Goal: Task Accomplishment & Management: Manage account settings

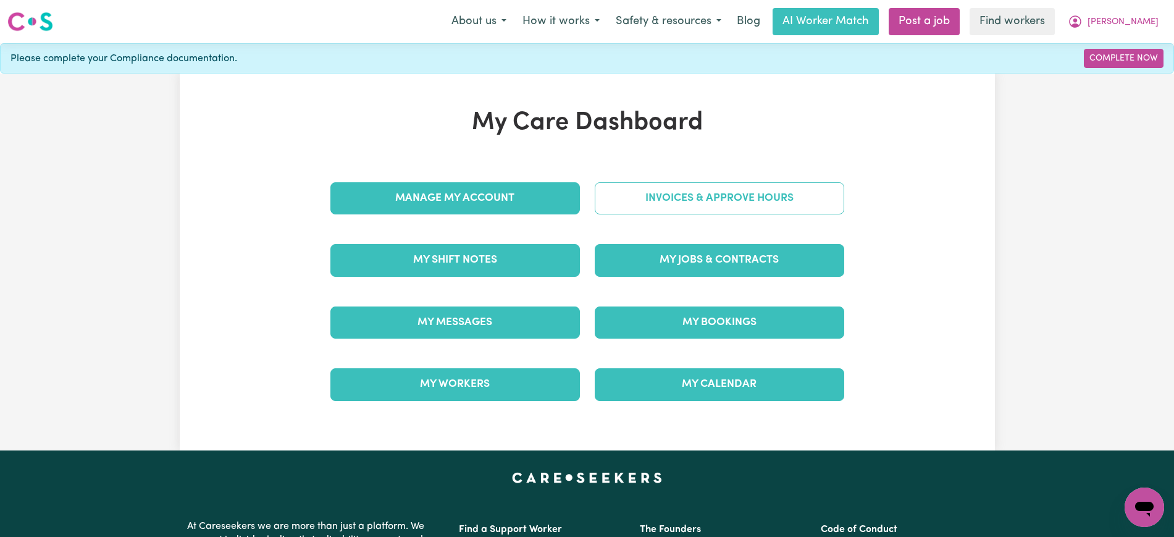
click at [684, 193] on link "Invoices & Approve Hours" at bounding box center [719, 198] width 249 height 32
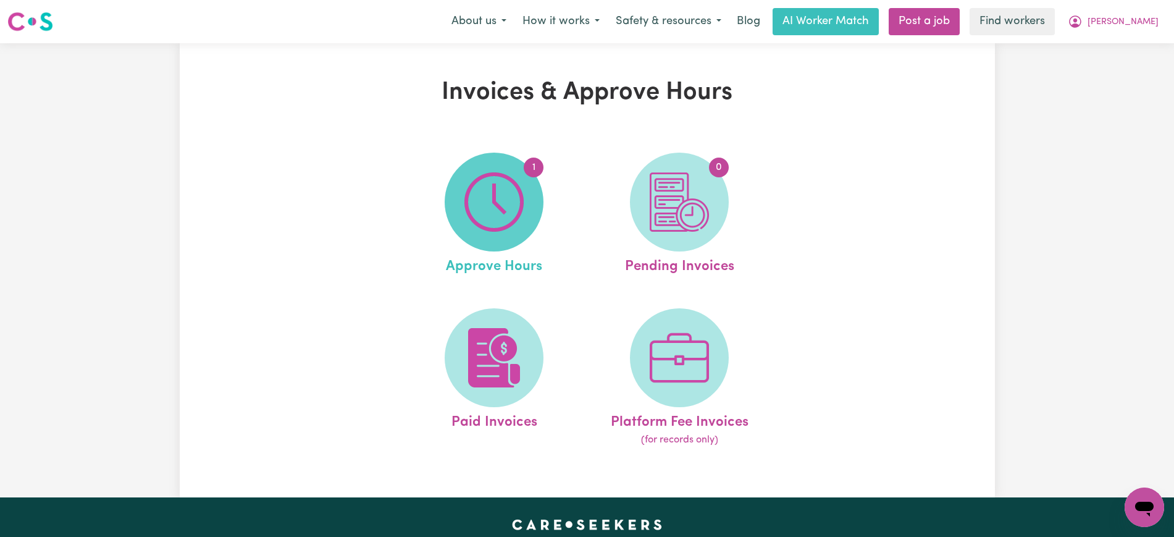
click at [525, 198] on span "1" at bounding box center [494, 201] width 99 height 99
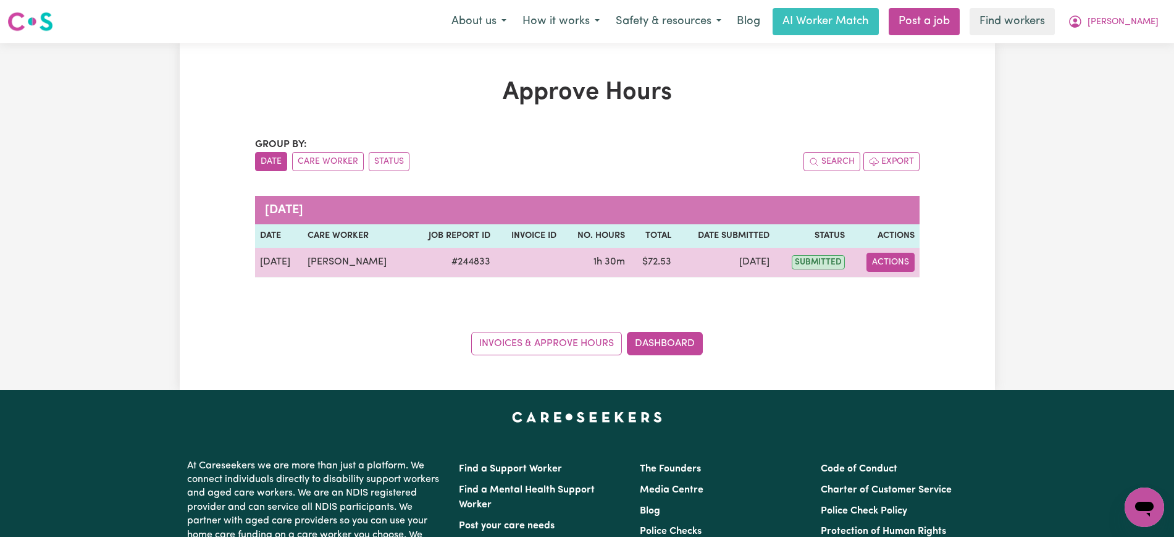
click at [894, 264] on button "Actions" at bounding box center [890, 262] width 48 height 19
click at [908, 286] on link "View Job Report" at bounding box center [922, 290] width 106 height 25
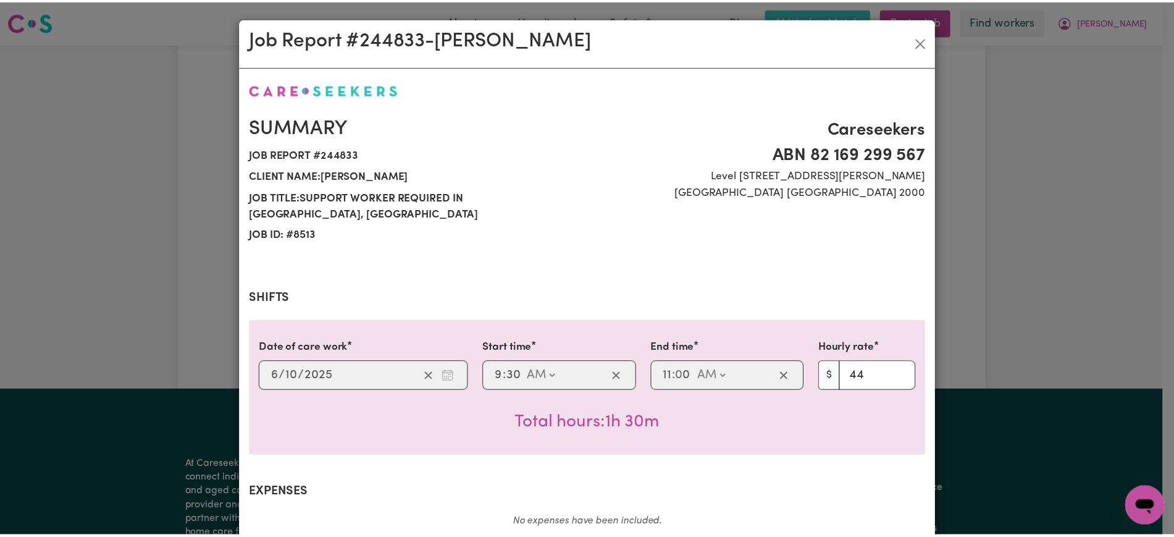
scroll to position [416, 0]
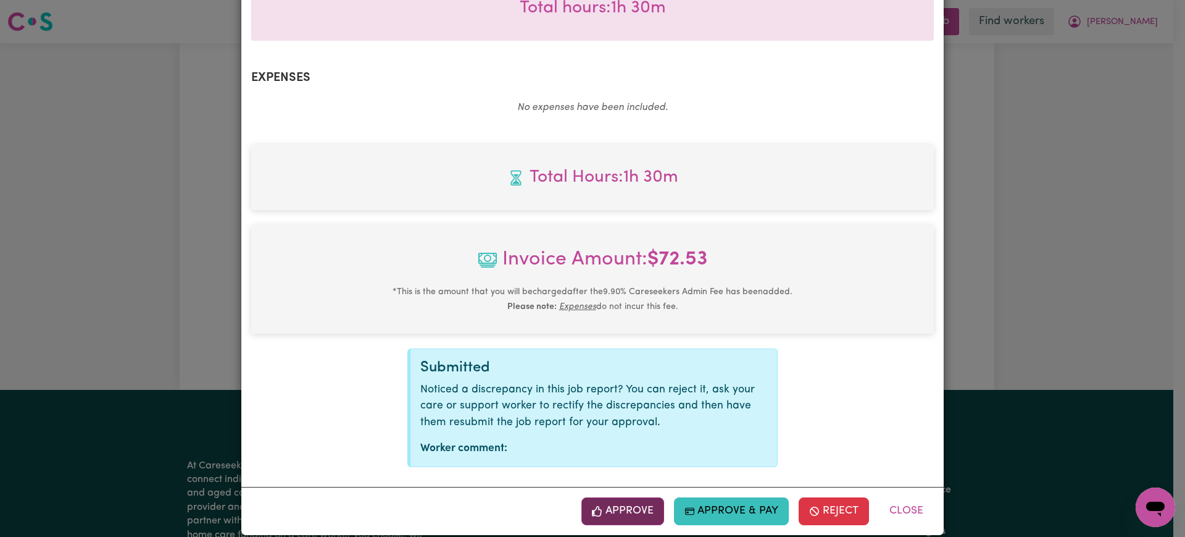
click at [625, 497] on button "Approve" at bounding box center [623, 510] width 83 height 27
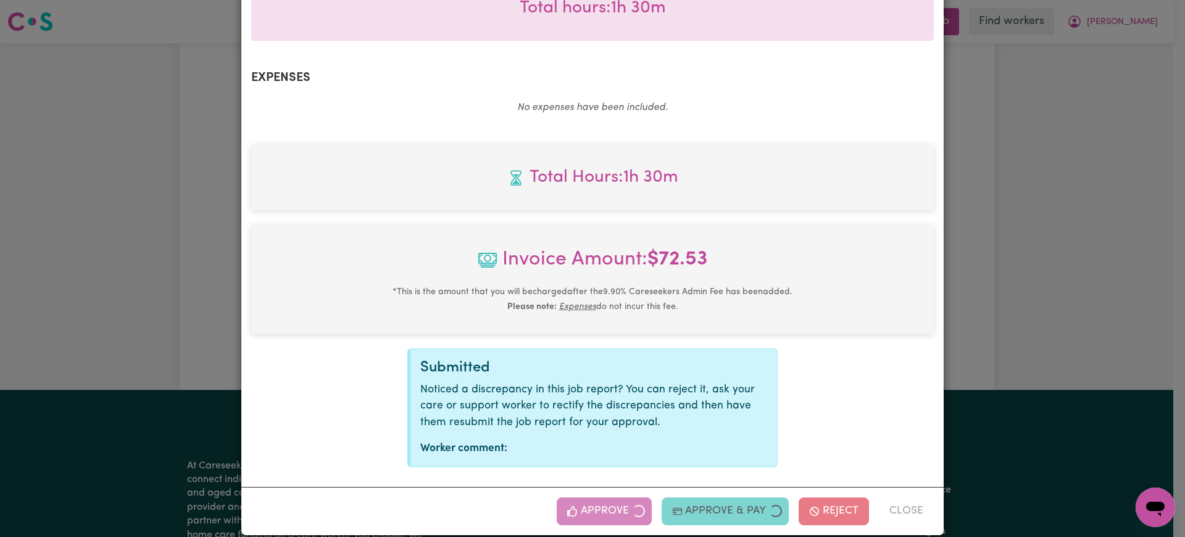
click at [1103, 249] on div "Job Report # 244833 - [PERSON_NAME] Summary Job report # 244833 Client name: [P…" at bounding box center [592, 268] width 1185 height 537
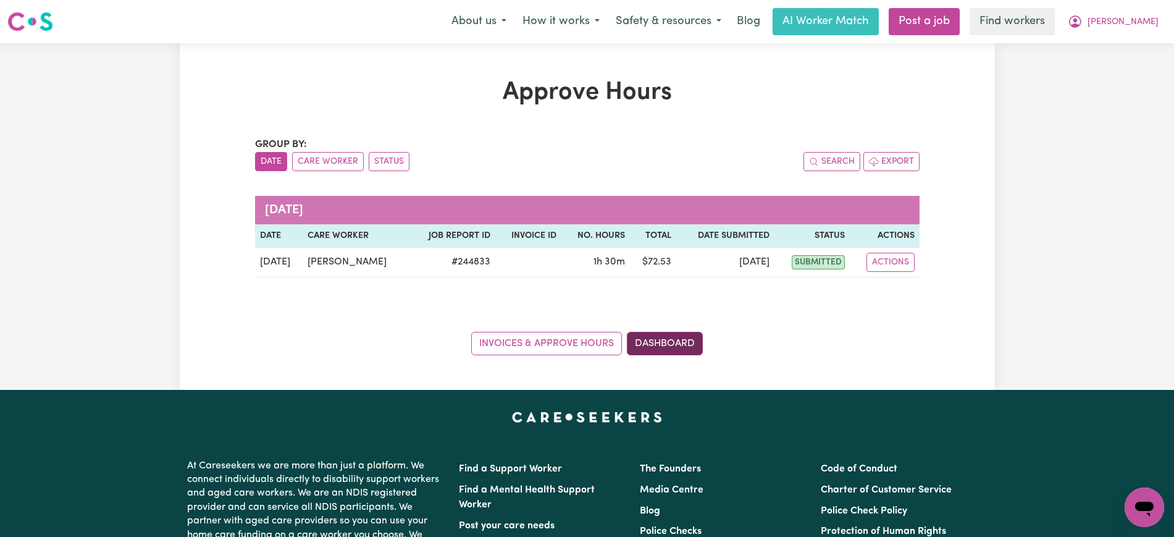
click at [664, 341] on link "Dashboard" at bounding box center [665, 343] width 76 height 23
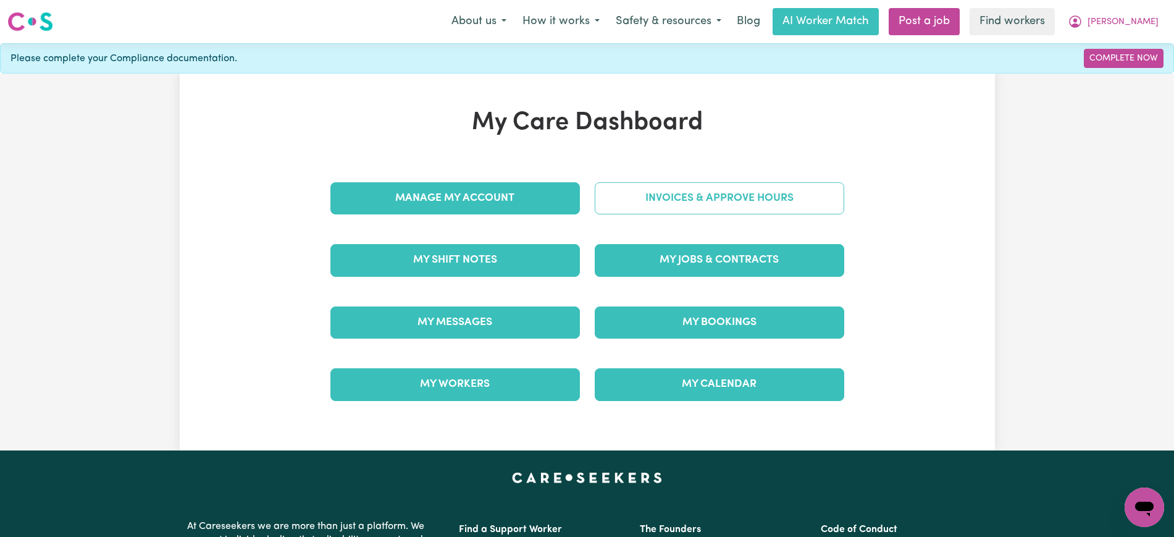
click at [695, 190] on link "Invoices & Approve Hours" at bounding box center [719, 198] width 249 height 32
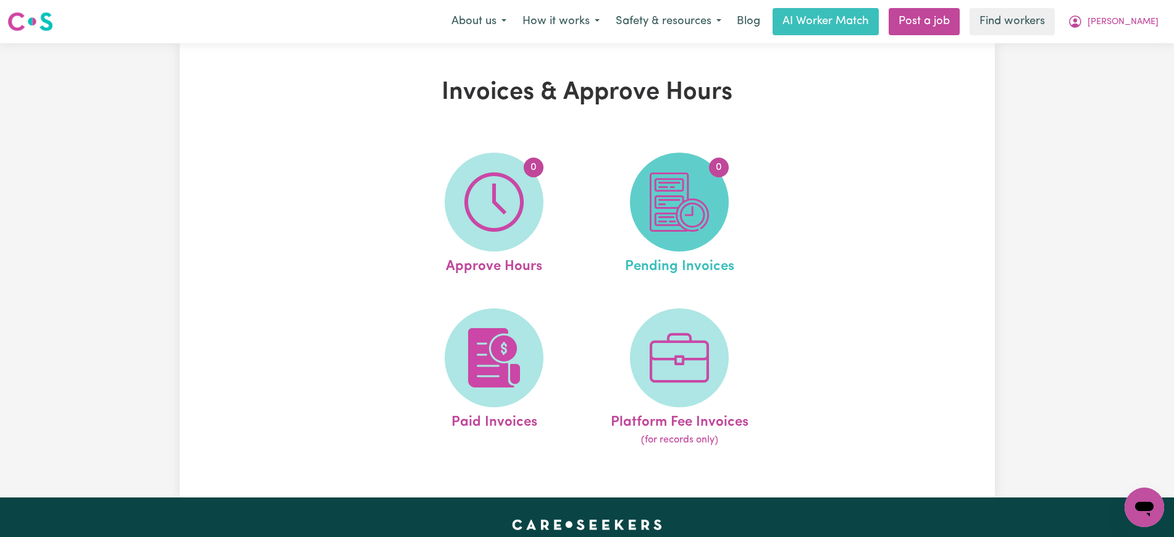
click at [686, 212] on img at bounding box center [679, 201] width 59 height 59
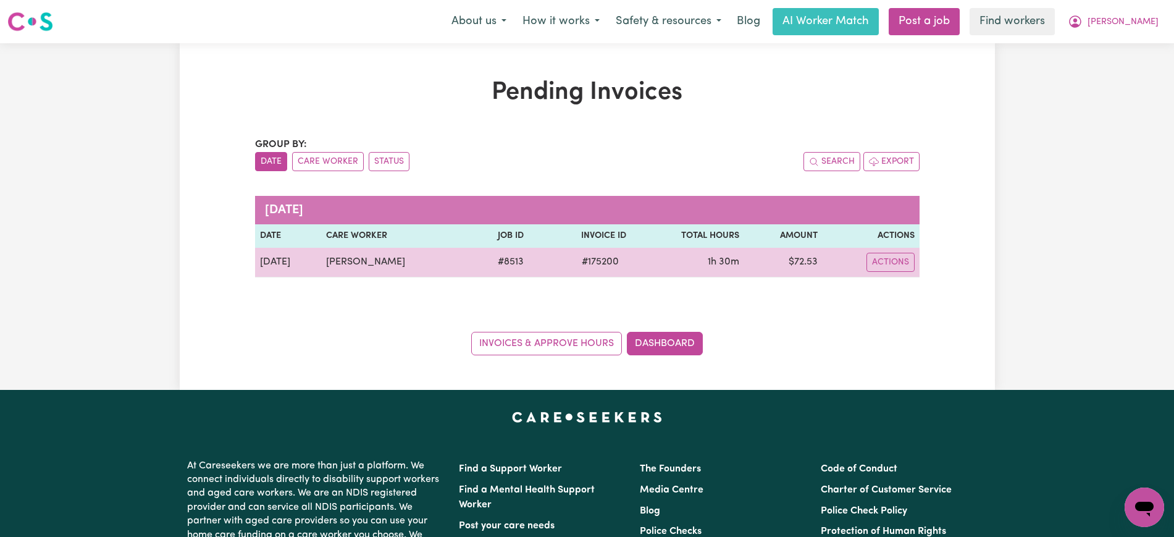
click at [590, 262] on span "# 175200" at bounding box center [600, 261] width 52 height 15
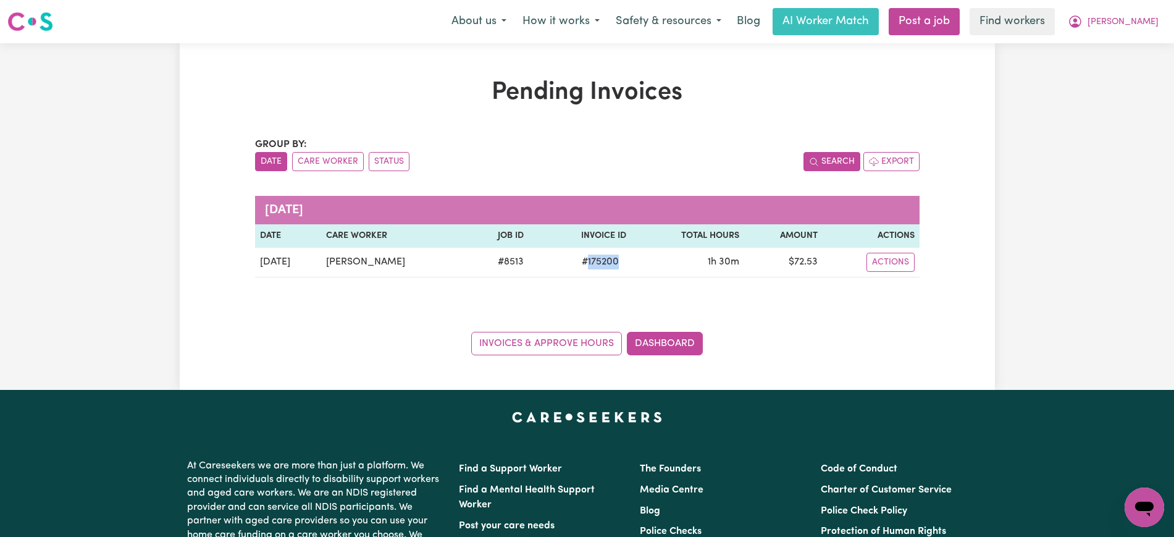
copy span "175200"
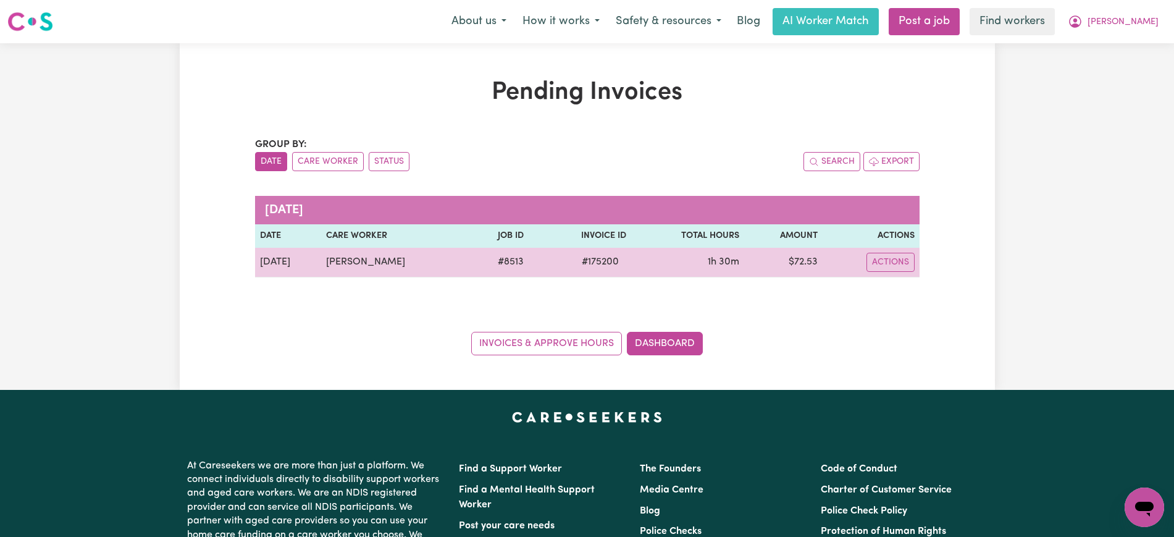
click at [806, 257] on td "$ 72.53" at bounding box center [783, 263] width 79 height 30
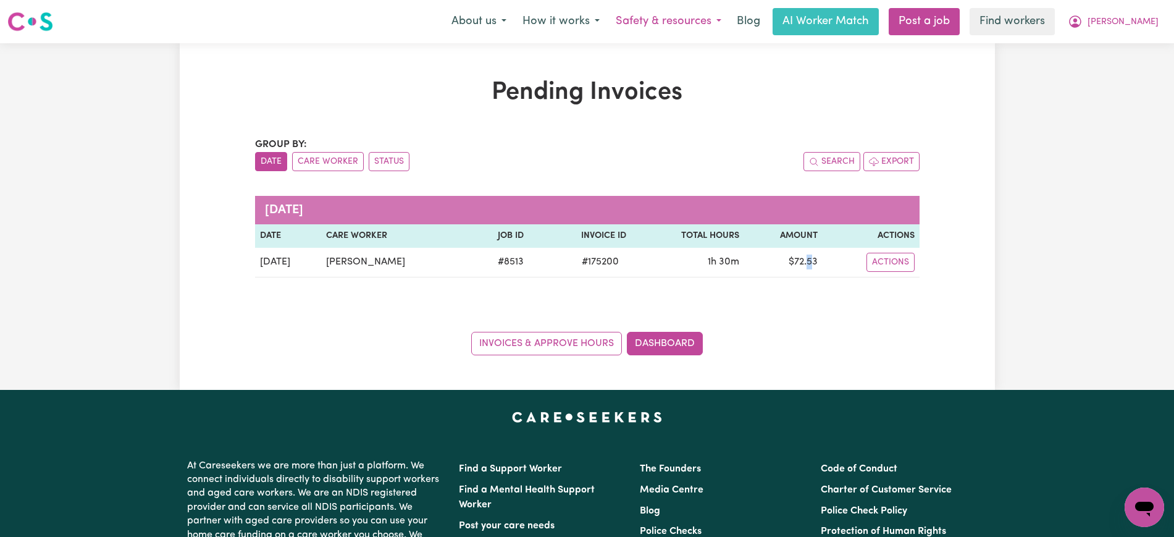
copy td "5"
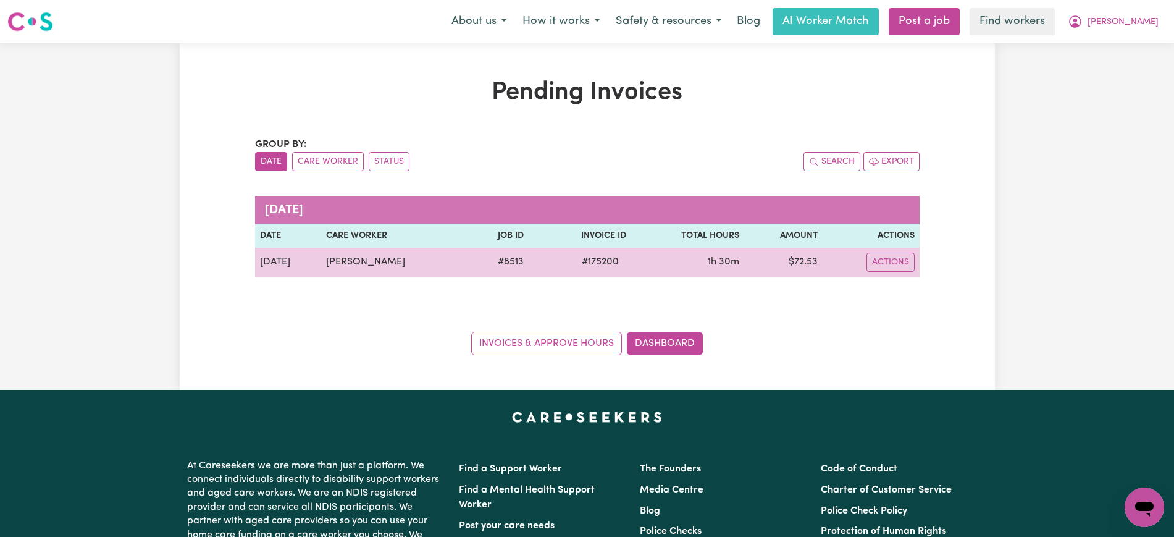
click at [795, 264] on td "$ 72.53" at bounding box center [783, 263] width 79 height 30
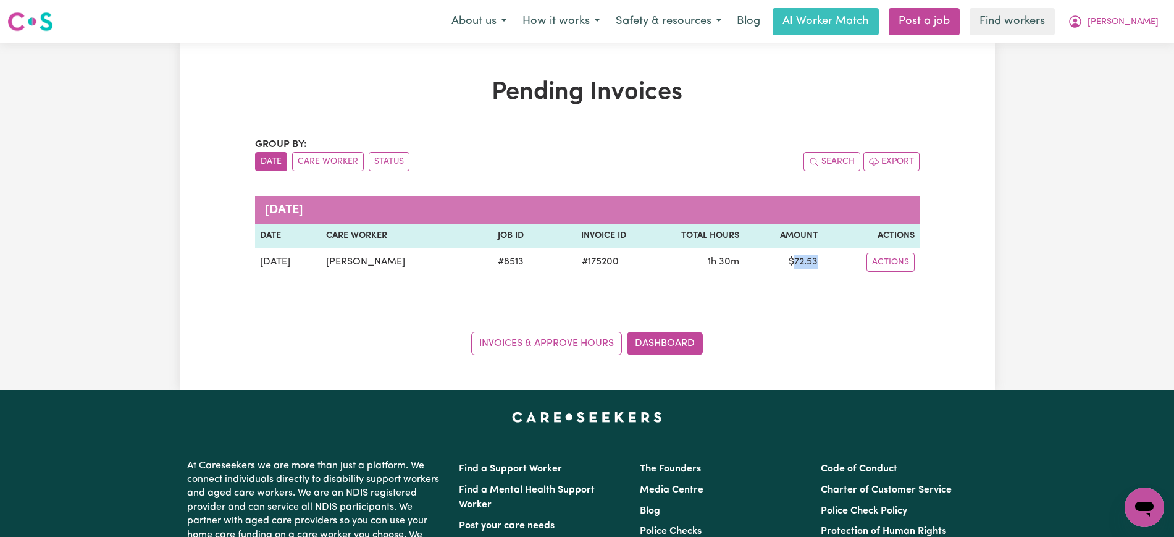
copy td "72.53"
click at [1082, 18] on icon "My Account" at bounding box center [1074, 21] width 15 height 15
click at [1122, 69] on link "Logout" at bounding box center [1117, 70] width 98 height 23
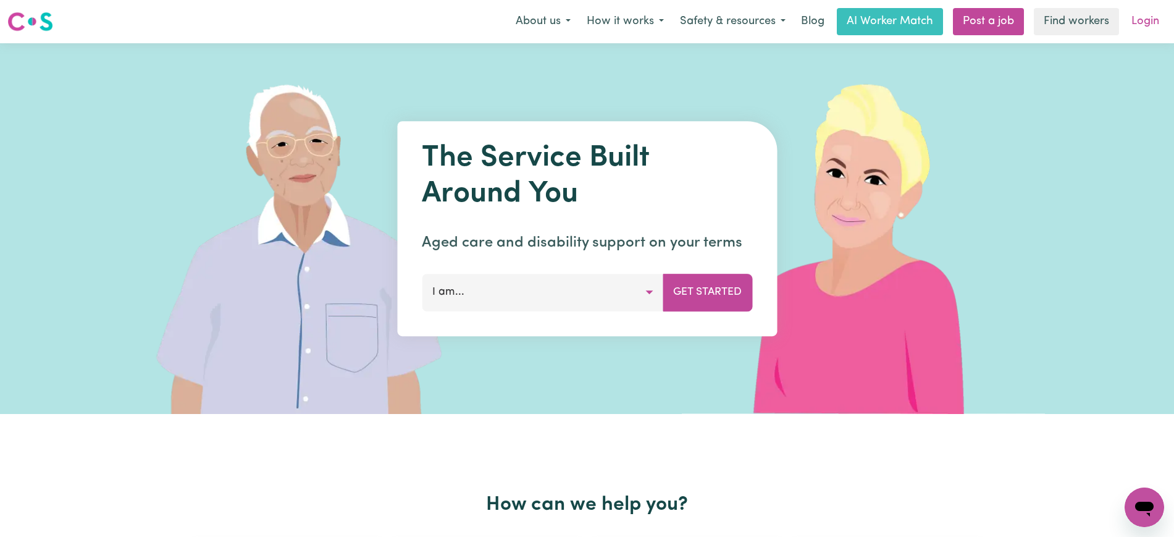
click at [1137, 23] on link "Login" at bounding box center [1145, 21] width 43 height 27
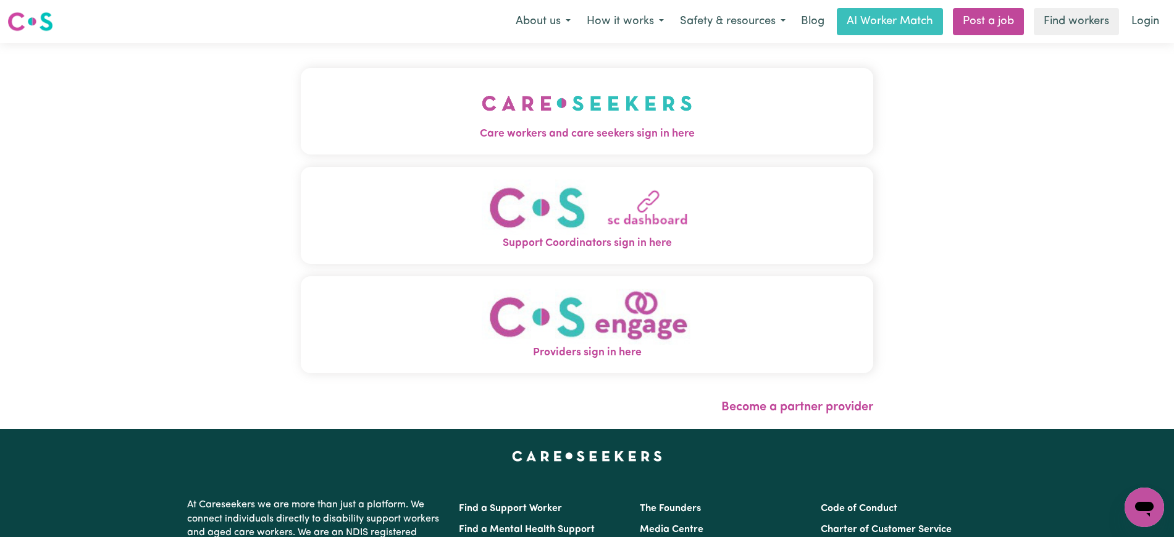
click at [409, 127] on span "Care workers and care seekers sign in here" at bounding box center [587, 134] width 572 height 16
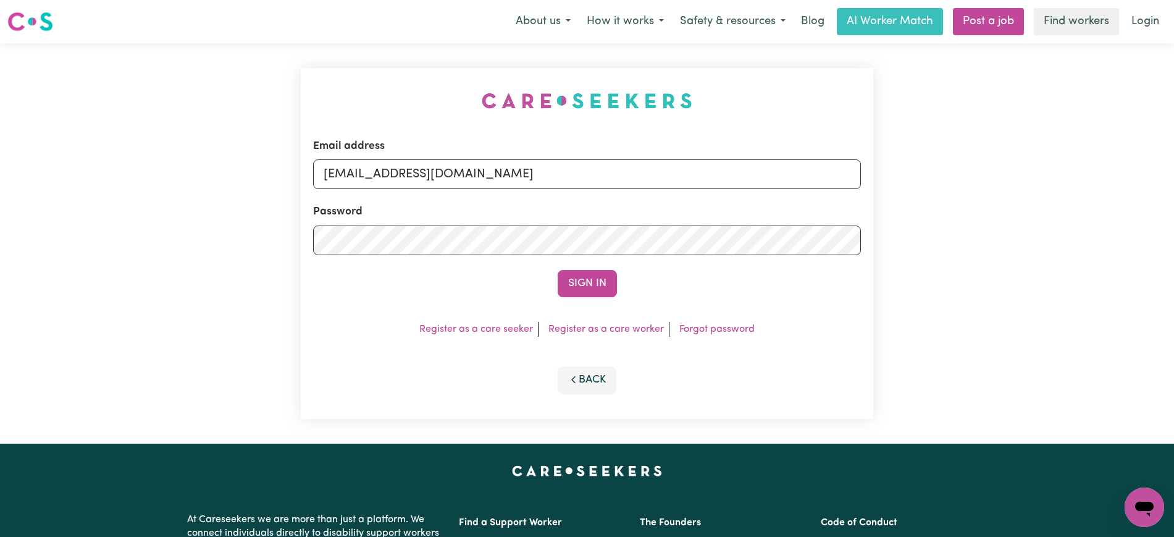
drag, startPoint x: 333, startPoint y: 64, endPoint x: 499, endPoint y: 170, distance: 196.6
click at [333, 63] on div "Email address [EMAIL_ADDRESS][DOMAIN_NAME] Password Sign In Register as a care …" at bounding box center [586, 243] width 587 height 400
drag, startPoint x: 383, startPoint y: 177, endPoint x: 349, endPoint y: 59, distance: 123.1
click at [909, 178] on div "Email address [EMAIL_ADDRESS][DOMAIN_NAME] Password Sign In Register as a care …" at bounding box center [587, 243] width 1174 height 400
click at [349, 59] on div "Email address [EMAIL_ADDRESS][DOMAIN_NAME] Password Sign In Register as a care …" at bounding box center [586, 243] width 587 height 400
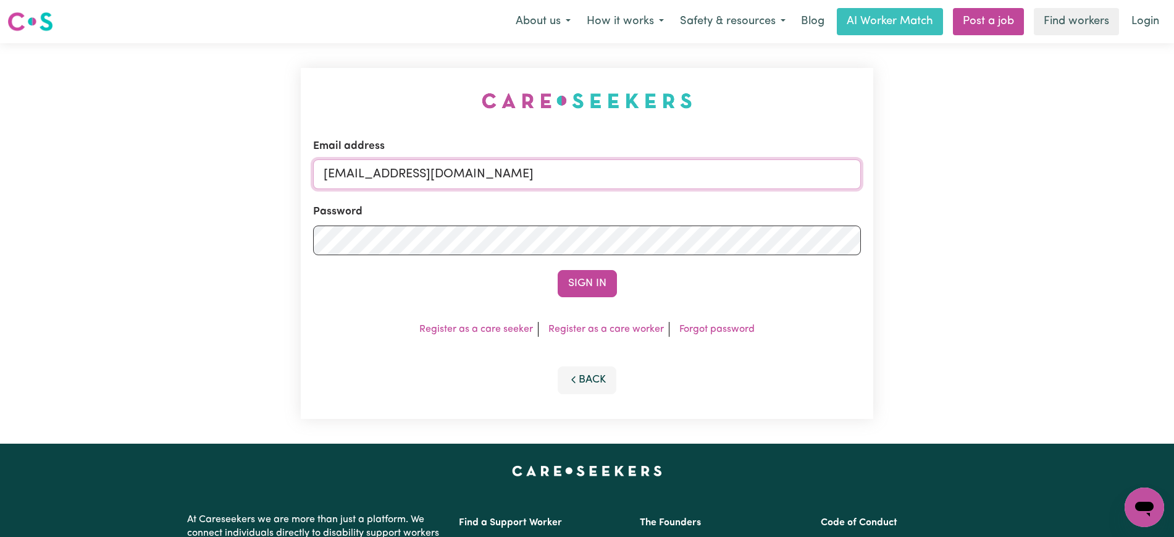
drag, startPoint x: 388, startPoint y: 172, endPoint x: 829, endPoint y: 172, distance: 441.4
click at [835, 172] on input "[EMAIL_ADDRESS][DOMAIN_NAME]" at bounding box center [587, 174] width 548 height 30
type input "[EMAIL_ADDRESS][DOMAIN_NAME]"
click at [558, 270] on button "Sign In" at bounding box center [587, 283] width 59 height 27
